Goal: Task Accomplishment & Management: Complete application form

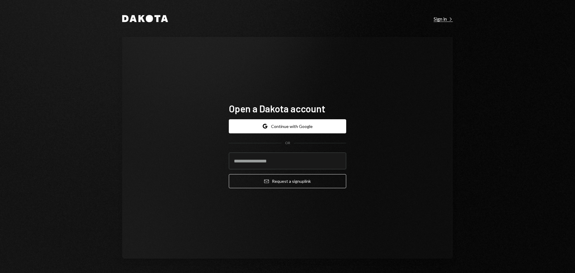
click at [442, 19] on div "Sign in Right Caret" at bounding box center [443, 19] width 19 height 6
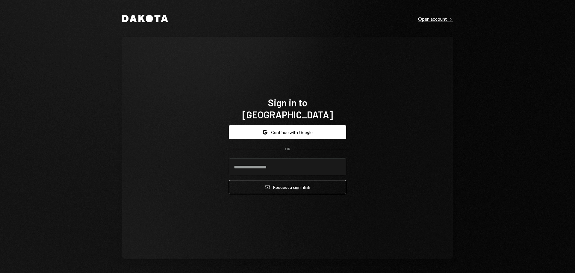
click at [430, 17] on div "Open account Right Caret" at bounding box center [435, 19] width 35 height 6
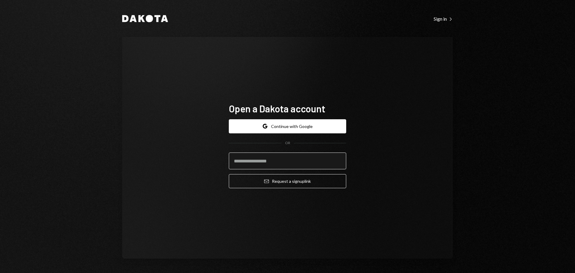
click at [263, 159] on input "email" at bounding box center [287, 160] width 117 height 17
drag, startPoint x: 397, startPoint y: 156, endPoint x: 402, endPoint y: 153, distance: 6.0
click at [397, 156] on div "Open a Dakota account Google Continue with Google OR Email Request a sign up li…" at bounding box center [287, 148] width 331 height 222
click at [398, 127] on div "Open a Dakota account Google Continue with Google OR Email Request a sign up li…" at bounding box center [287, 148] width 331 height 222
click at [306, 160] on input "email" at bounding box center [287, 160] width 117 height 17
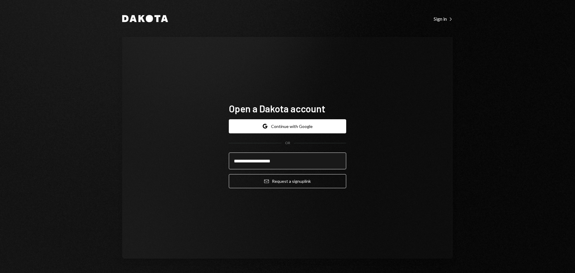
type input "**********"
click at [229, 174] on button "Email Request a sign up link" at bounding box center [287, 181] width 117 height 14
